Goal: Transaction & Acquisition: Purchase product/service

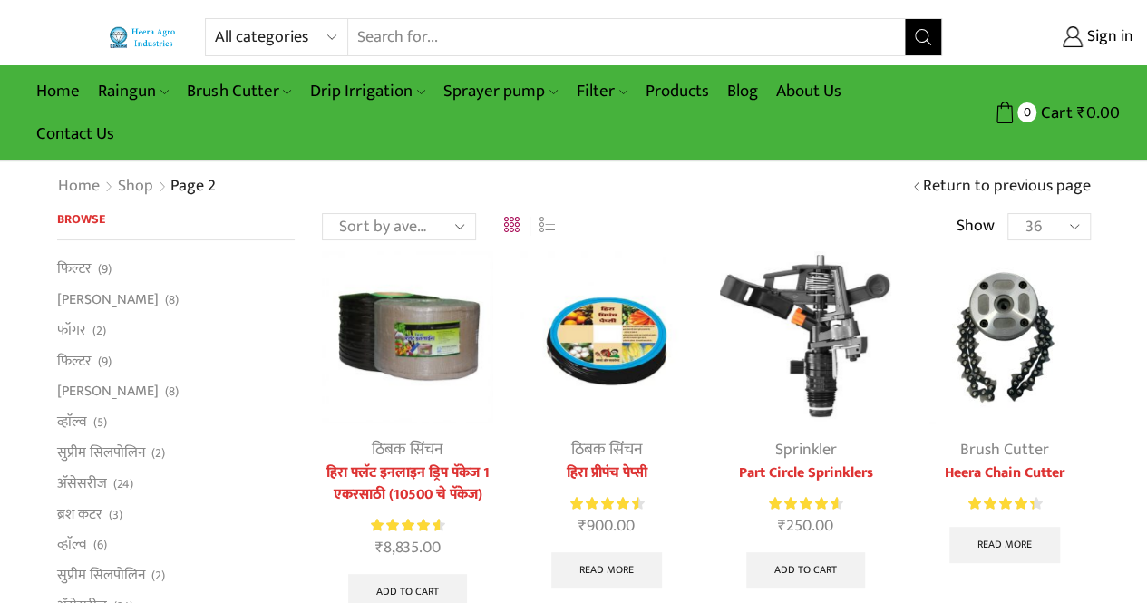
type input "[EMAIL_ADDRESS][PERSON_NAME][DOMAIN_NAME]"
click at [187, 428] on li "व्हाॅल्व (5)" at bounding box center [176, 422] width 238 height 31
click at [384, 32] on input "Search input" at bounding box center [626, 37] width 557 height 36
click at [905, 19] on button "Search" at bounding box center [923, 37] width 36 height 36
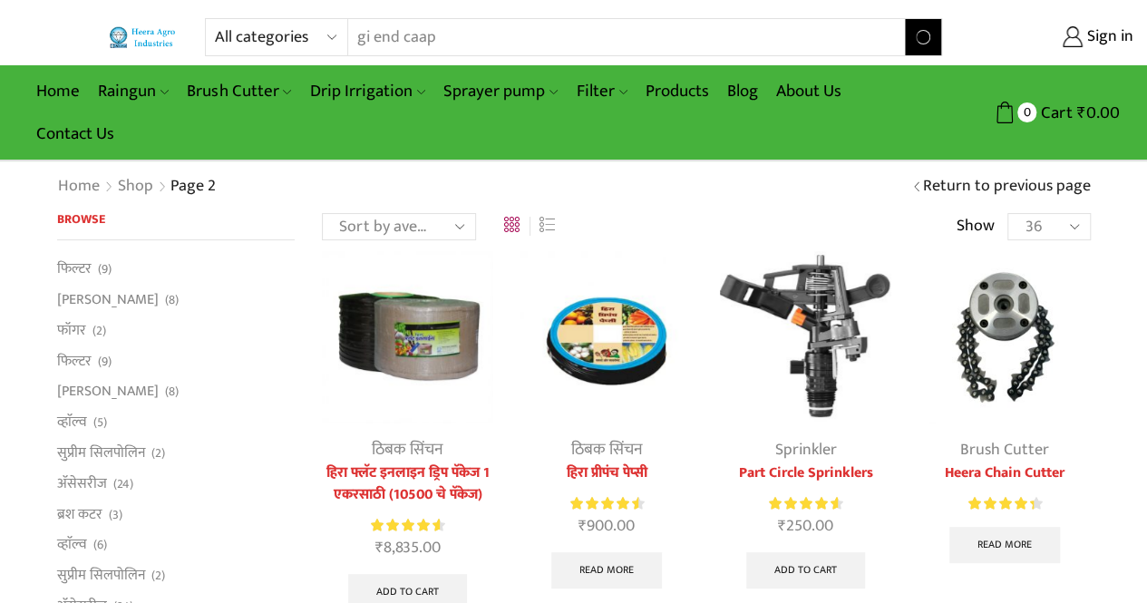
click at [416, 37] on input "gi end caap" at bounding box center [626, 37] width 557 height 36
type input "gi end cap"
click at [905, 19] on button "Search" at bounding box center [923, 37] width 36 height 36
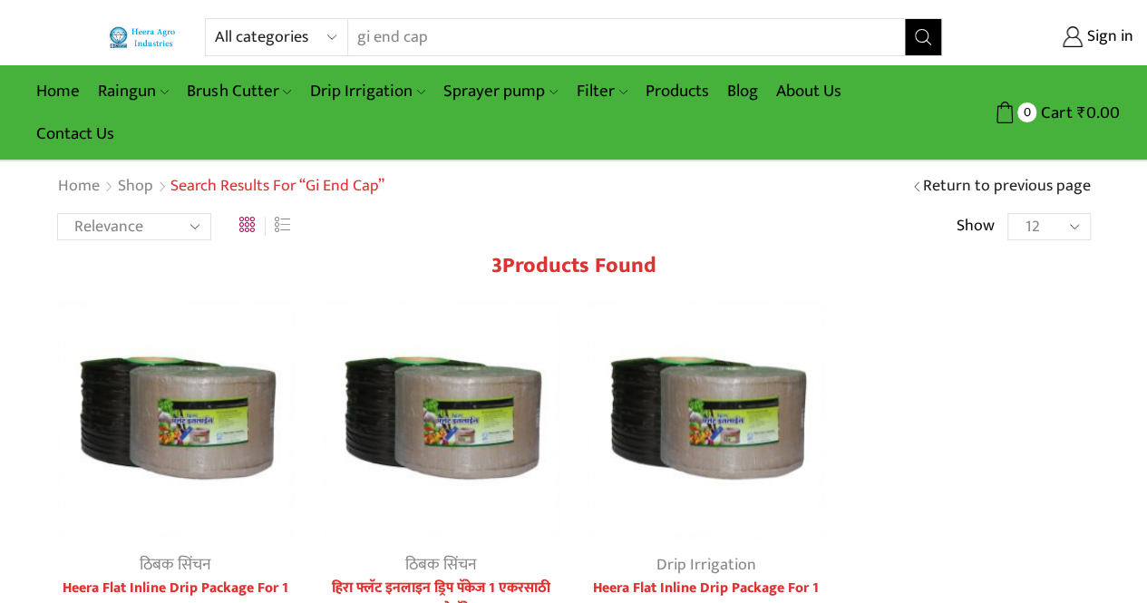
type input "[EMAIL_ADDRESS][PERSON_NAME][DOMAIN_NAME]"
drag, startPoint x: 374, startPoint y: 35, endPoint x: 280, endPoint y: 29, distance: 93.6
click at [280, 29] on div "All categories Accessories Air Release Valve Brush Cutter Domestic Use Drip Irr…" at bounding box center [573, 37] width 737 height 38
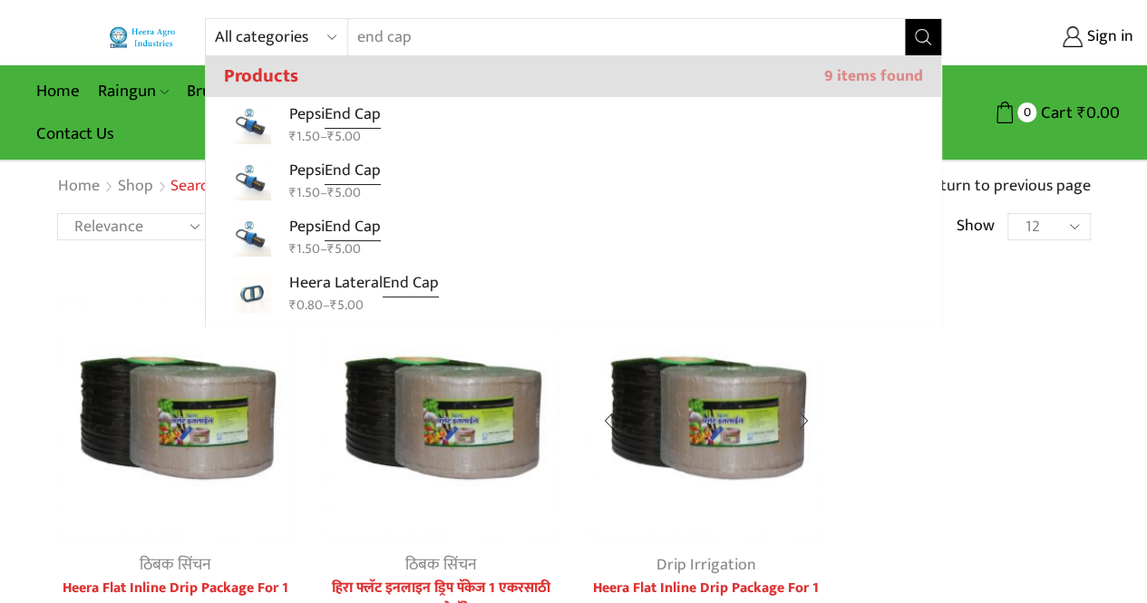
type input "end cap"
click at [588, 519] on img at bounding box center [706, 419] width 238 height 238
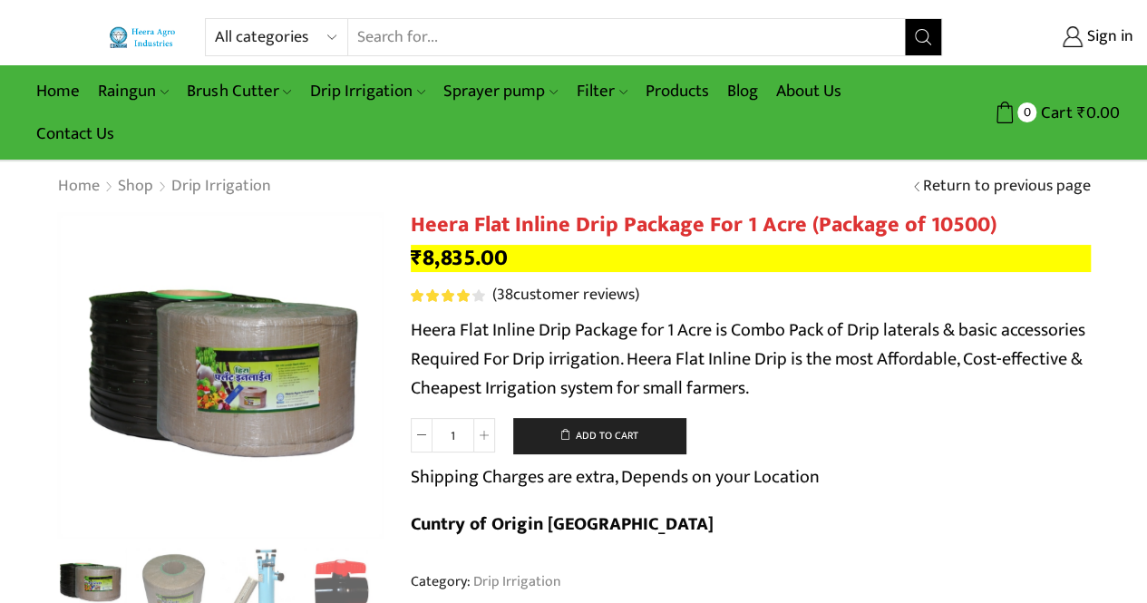
type input "[EMAIL_ADDRESS][PERSON_NAME][DOMAIN_NAME]"
click at [687, 89] on link "Products" at bounding box center [677, 91] width 82 height 43
click at [693, 91] on link "Products" at bounding box center [677, 91] width 82 height 43
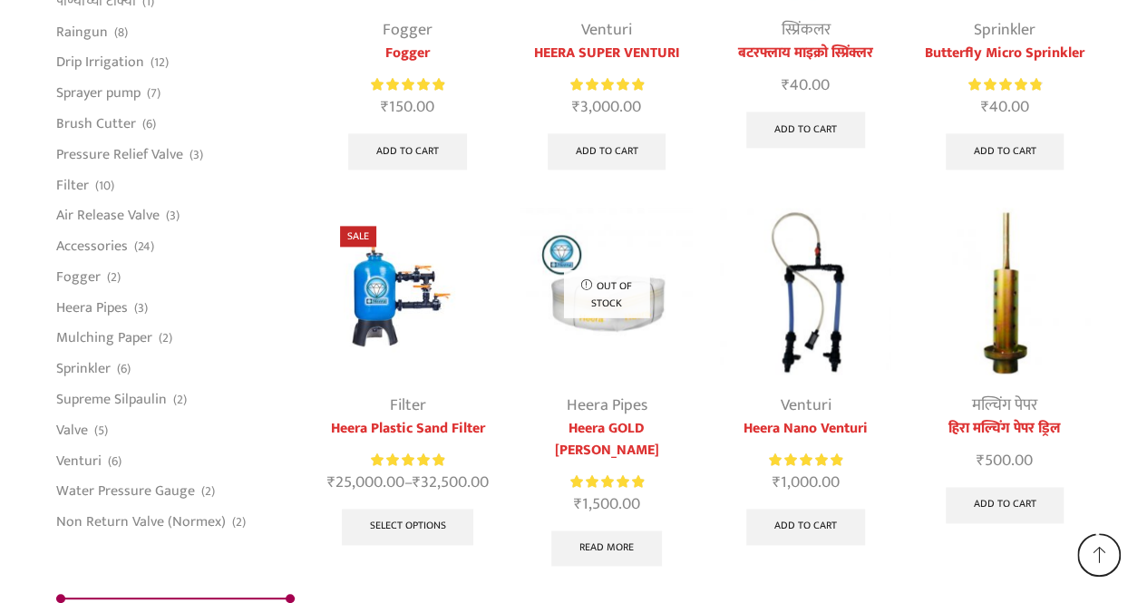
scroll to position [4573, 0]
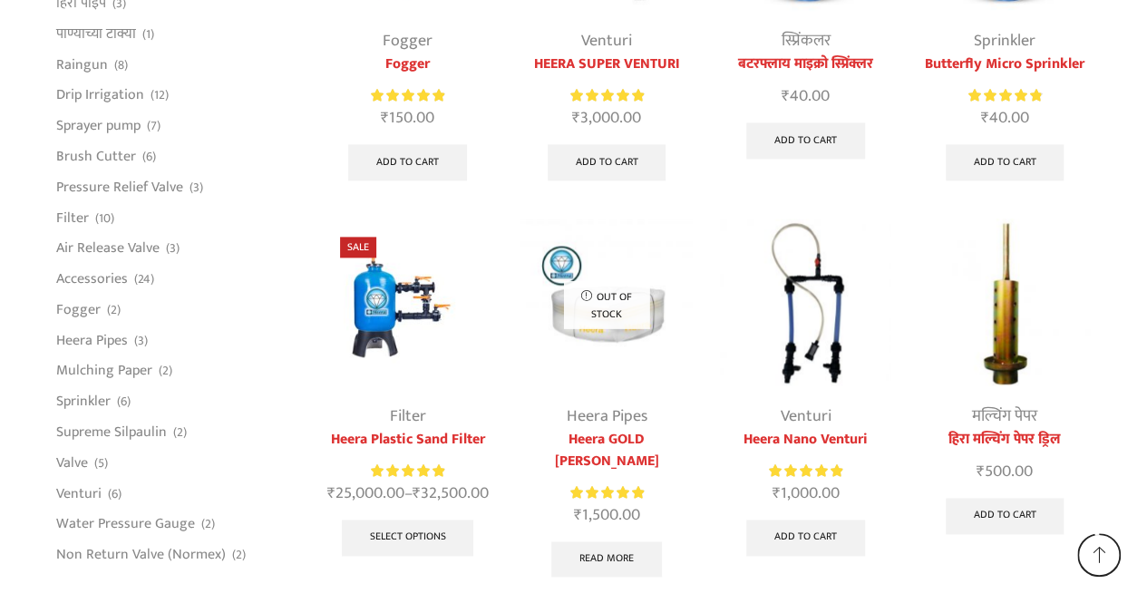
type input "[EMAIL_ADDRESS][PERSON_NAME][DOMAIN_NAME]"
click at [66, 463] on link "Valve" at bounding box center [72, 462] width 32 height 31
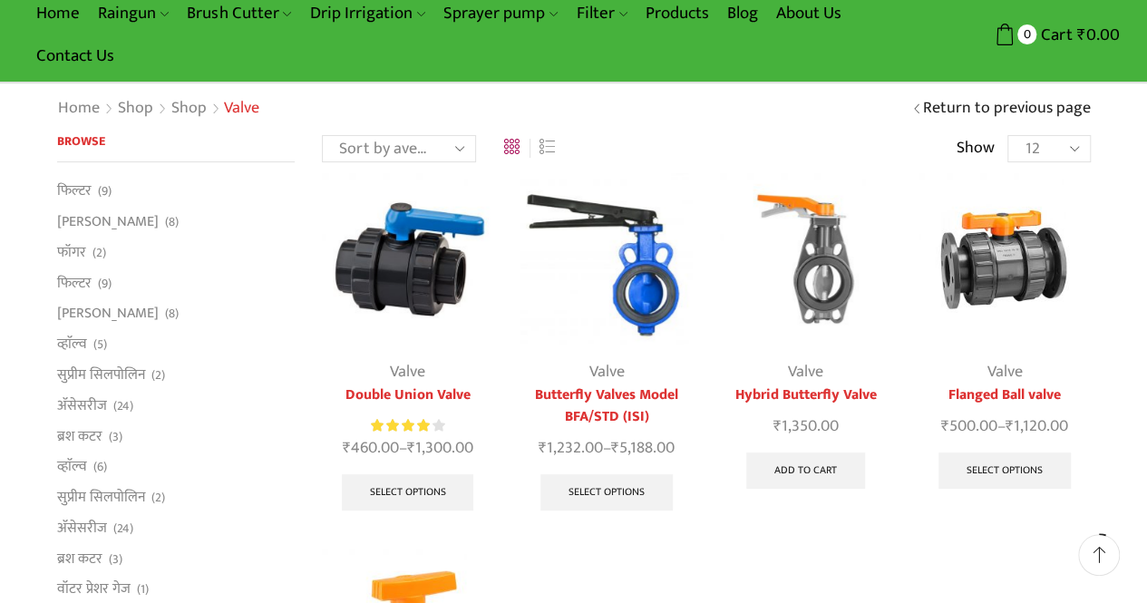
scroll to position [80, 0]
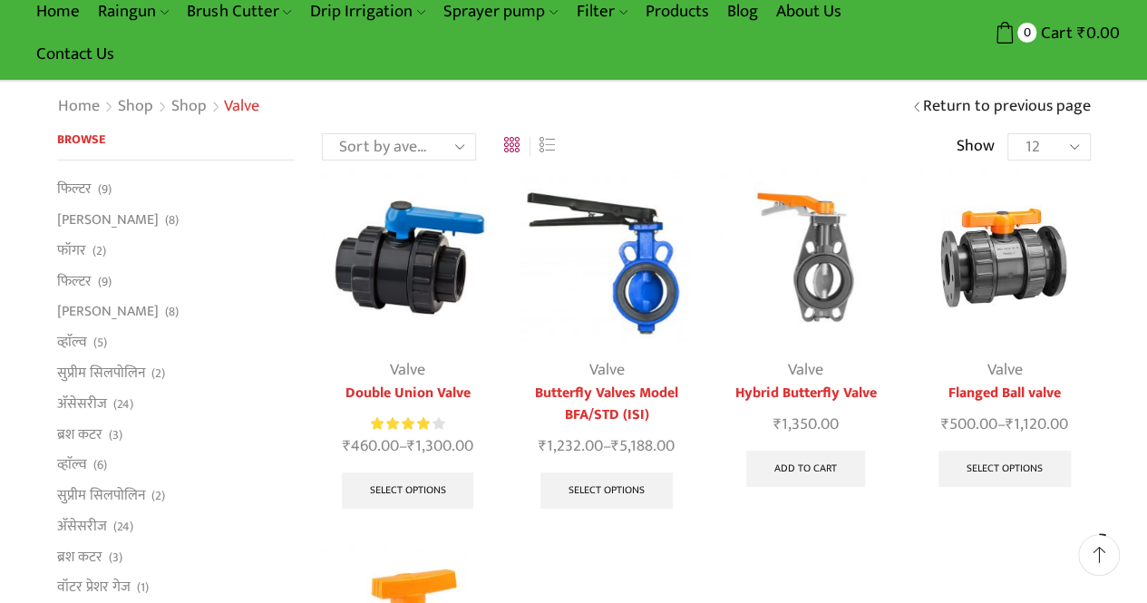
type input "[EMAIL_ADDRESS][PERSON_NAME][DOMAIN_NAME]"
click at [71, 346] on link "व्हाॅल्व" at bounding box center [72, 342] width 30 height 31
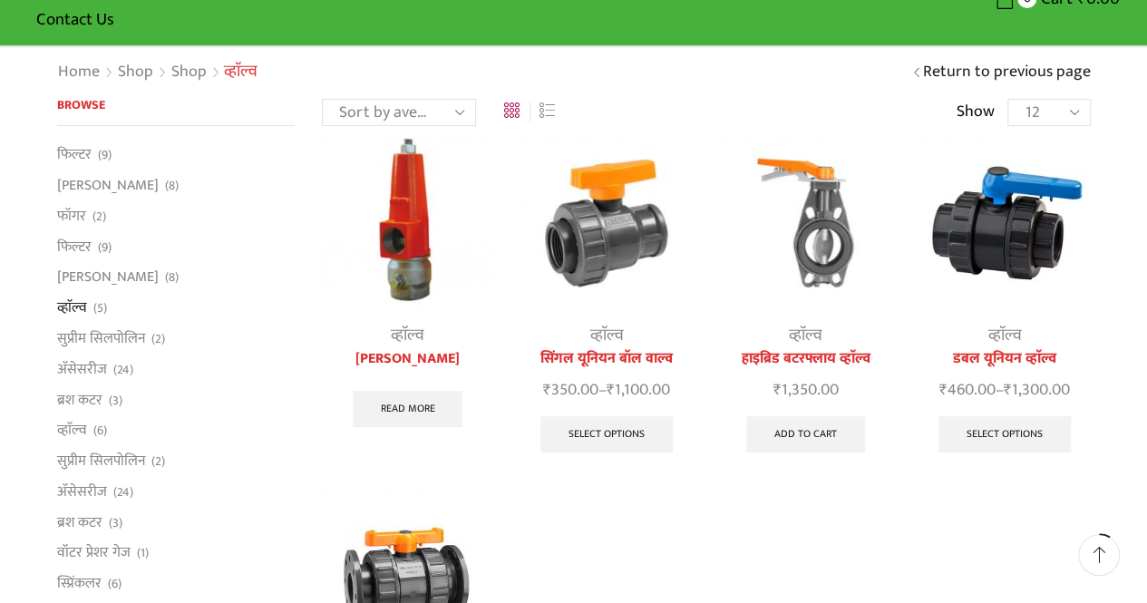
scroll to position [113, 0]
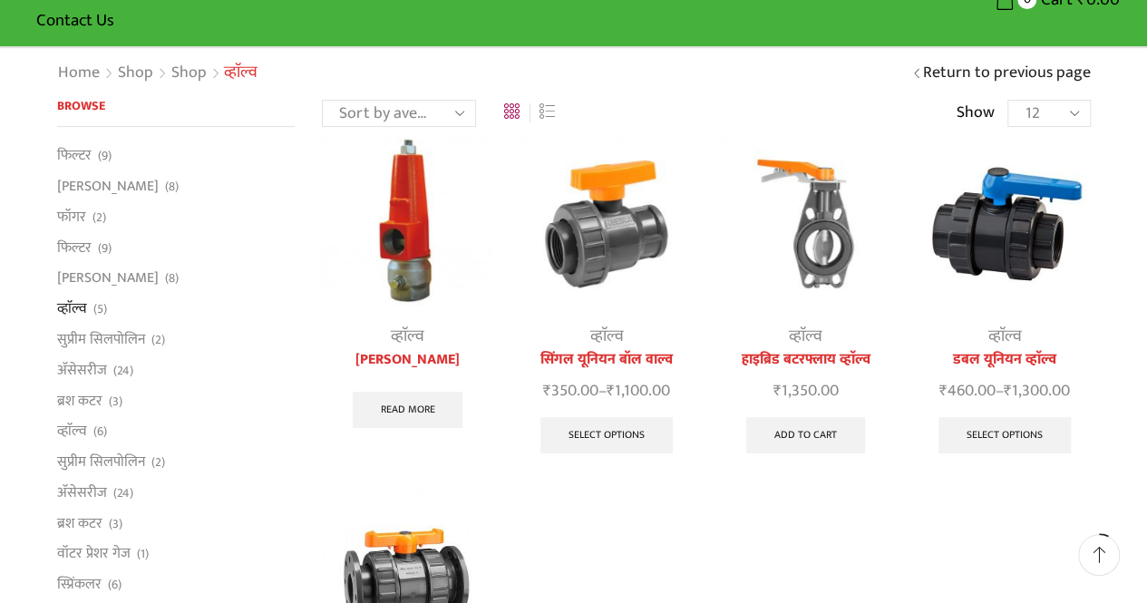
type input "[EMAIL_ADDRESS][PERSON_NAME][DOMAIN_NAME]"
click at [60, 363] on link "अ‍ॅसेसरीज" at bounding box center [82, 369] width 50 height 31
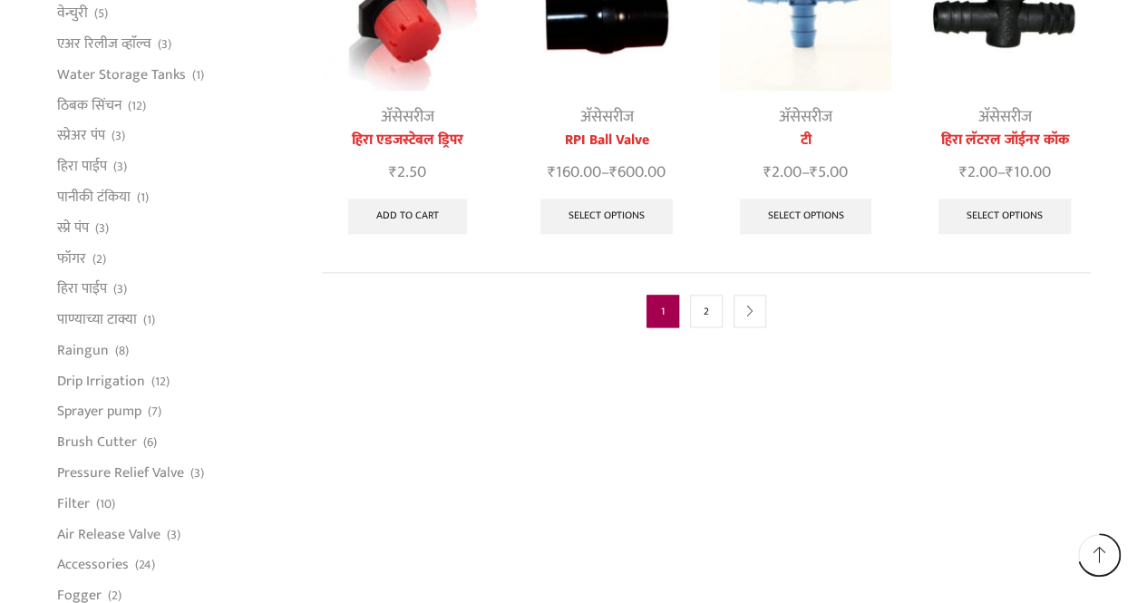
scroll to position [1082, 0]
type input "[EMAIL_ADDRESS][PERSON_NAME][DOMAIN_NAME]"
click at [690, 296] on link "2" at bounding box center [706, 312] width 33 height 33
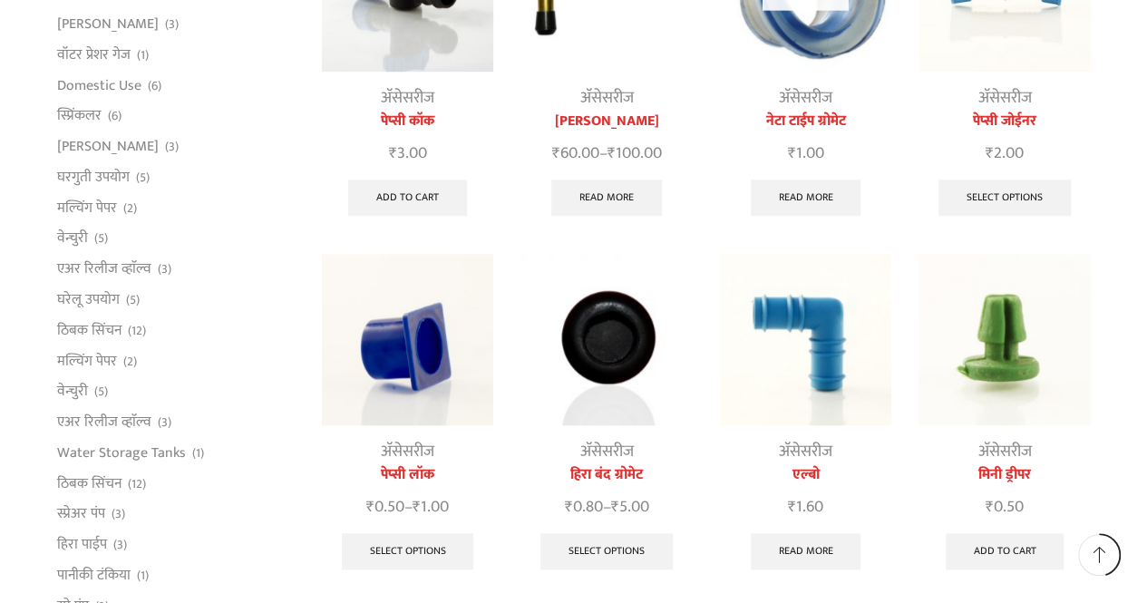
scroll to position [705, 0]
type input "[EMAIL_ADDRESS][PERSON_NAME][DOMAIN_NAME]"
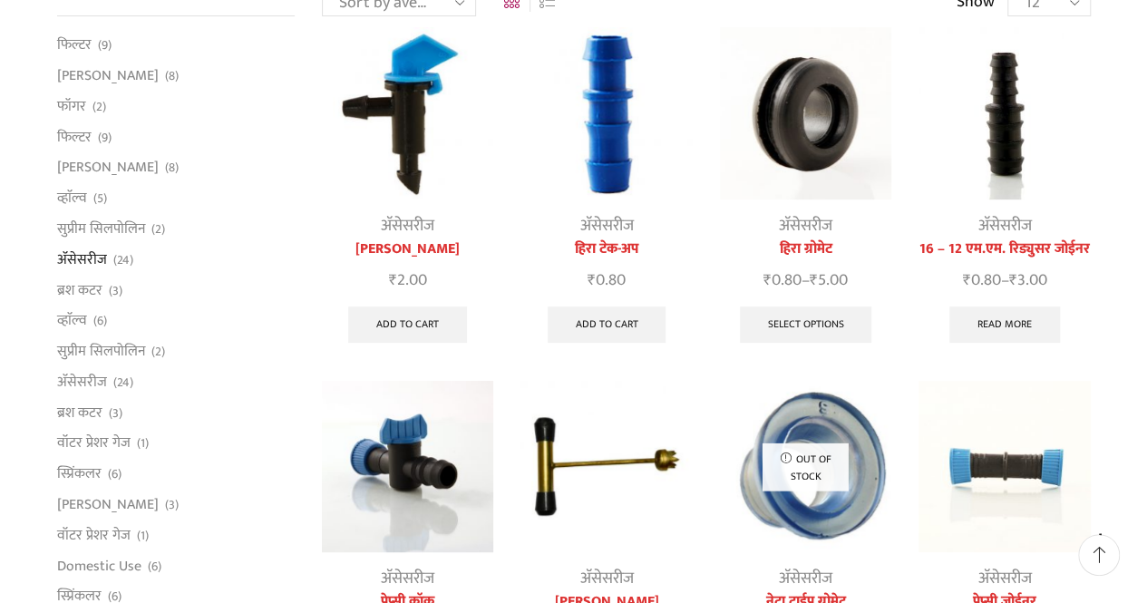
scroll to position [29, 0]
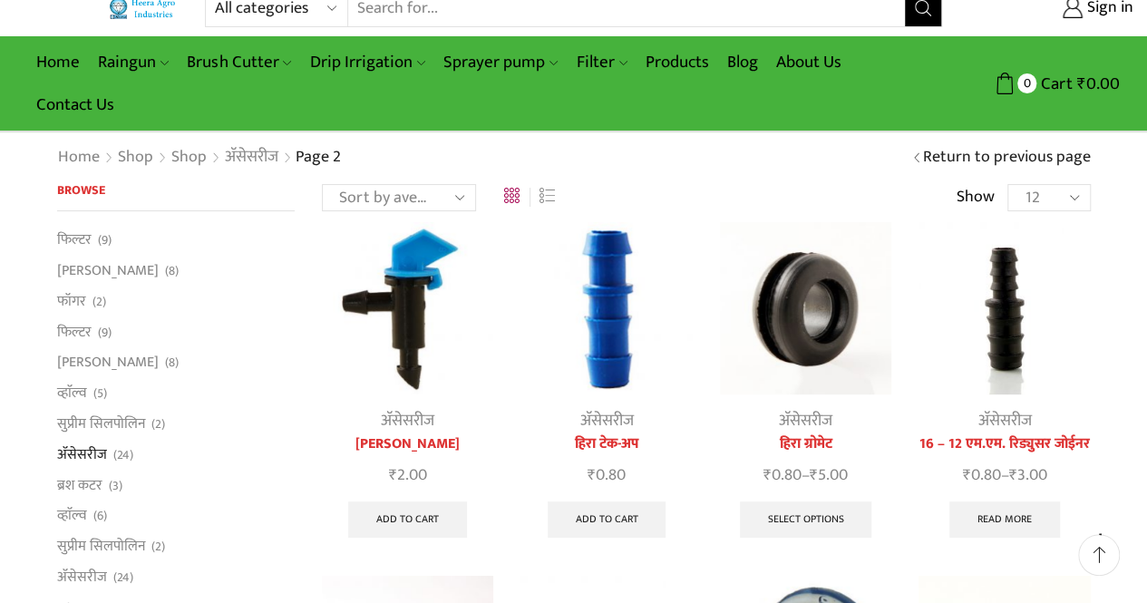
click at [388, 8] on input "Search input" at bounding box center [626, 8] width 557 height 36
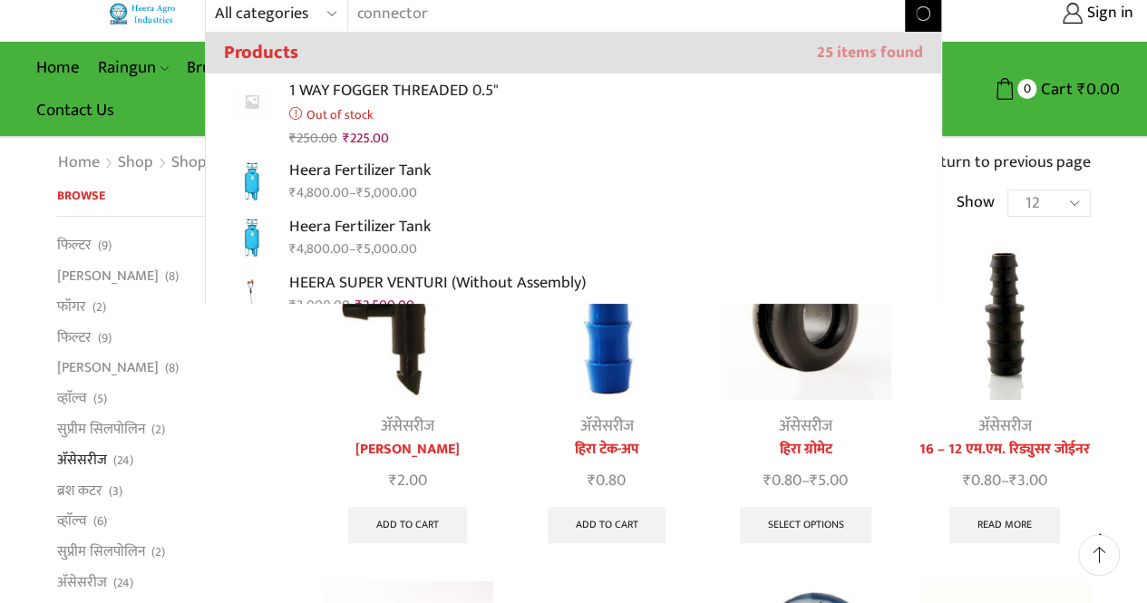
type input "connector"
click at [905, 0] on button "Search" at bounding box center [923, 13] width 36 height 36
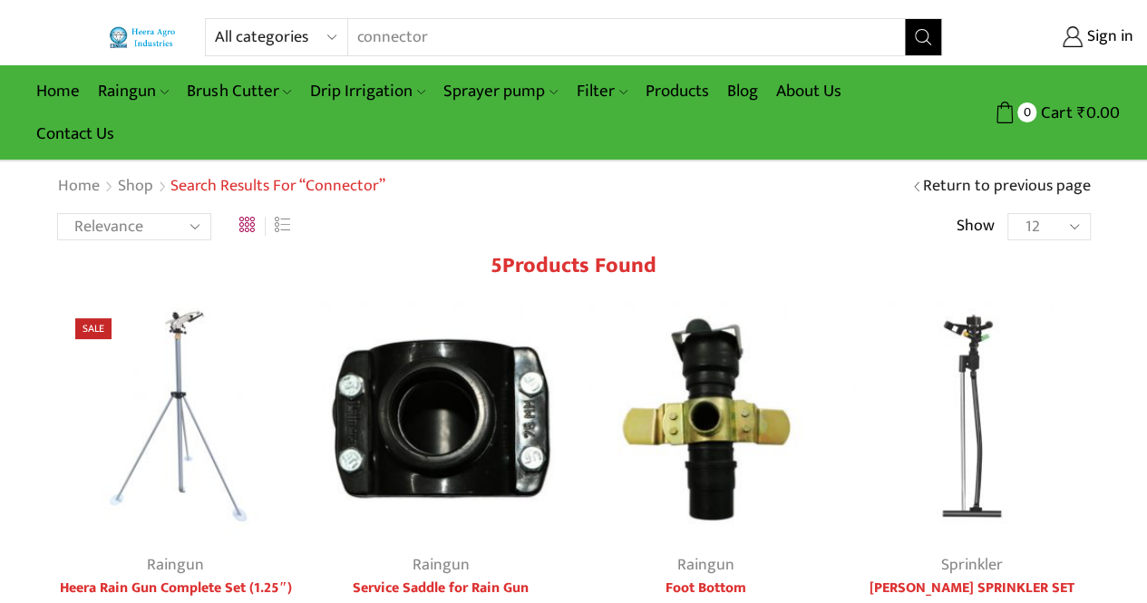
type input "[EMAIL_ADDRESS][PERSON_NAME][DOMAIN_NAME]"
click at [334, 92] on link "Drip Irrigation" at bounding box center [367, 91] width 133 height 43
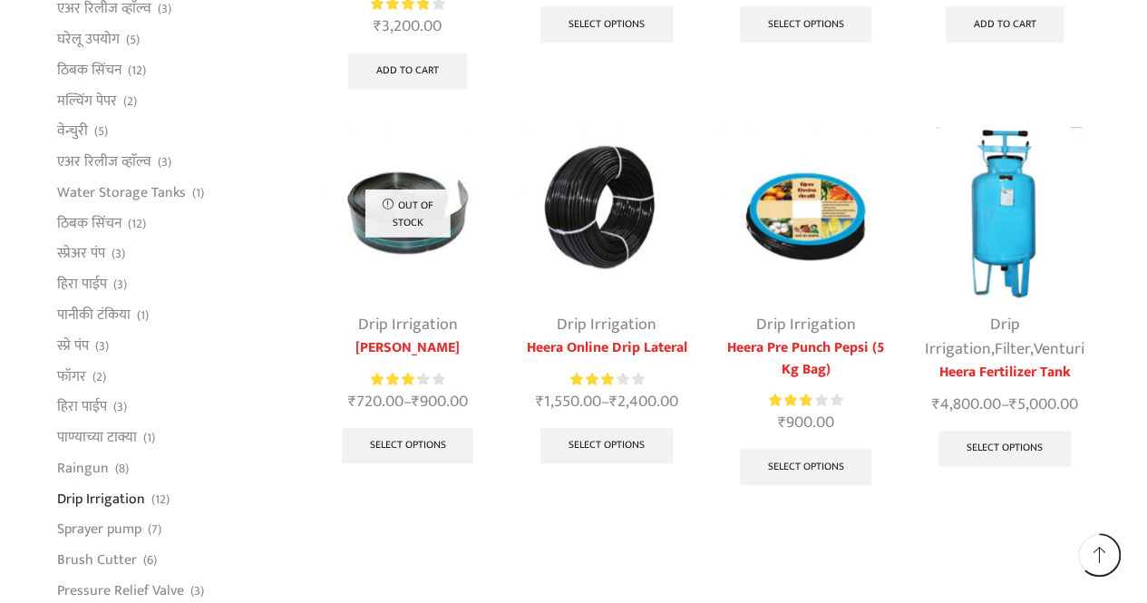
scroll to position [952, 0]
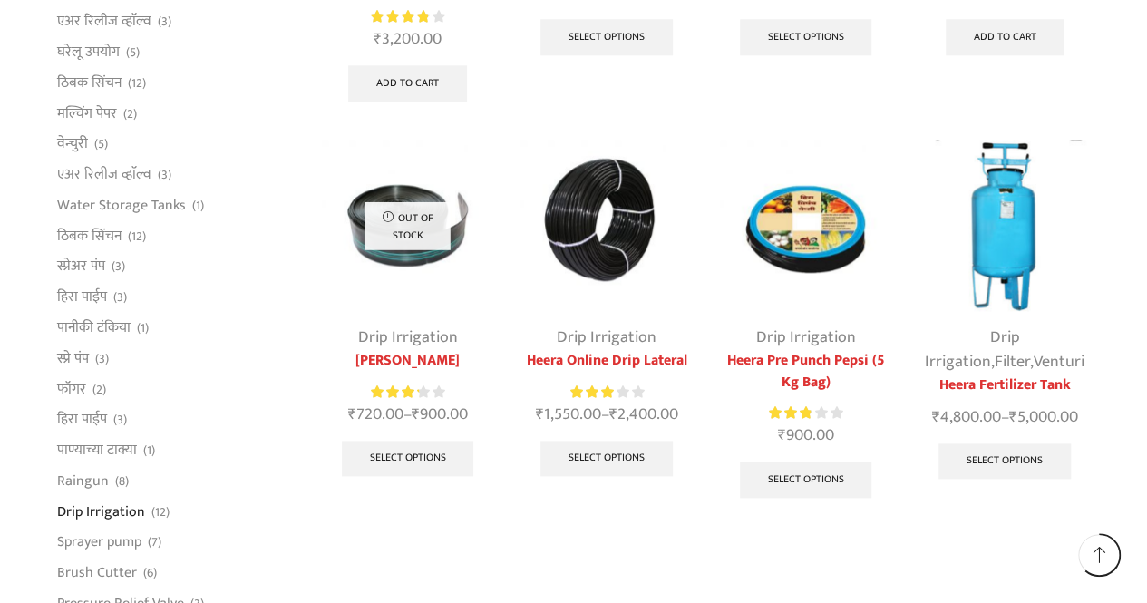
type input "[EMAIL_ADDRESS][PERSON_NAME][DOMAIN_NAME]"
drag, startPoint x: 0, startPoint y: 0, endPoint x: 388, endPoint y: 8, distance: 388.1
click at [388, 8] on span "Rated 3.86 out of 5" at bounding box center [399, 16] width 57 height 19
drag, startPoint x: 388, startPoint y: 8, endPoint x: 221, endPoint y: 101, distance: 190.7
click at [221, 101] on li "मल्चिंग पेपर (2)" at bounding box center [176, 113] width 238 height 31
